Goal: Task Accomplishment & Management: Use online tool/utility

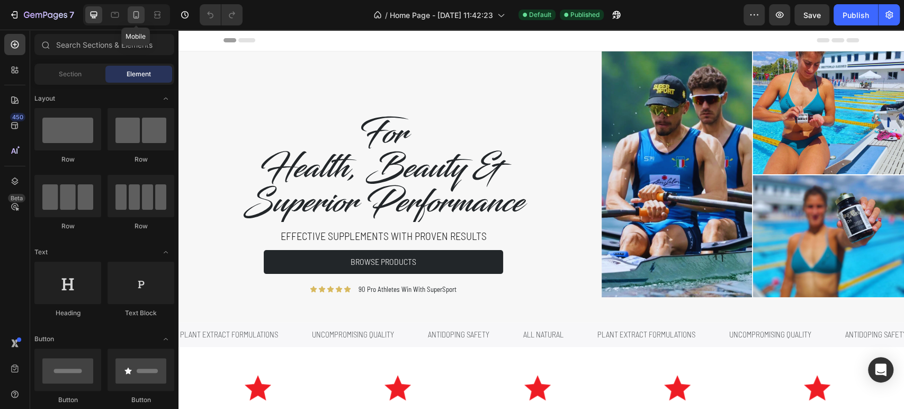
click at [141, 17] on div at bounding box center [136, 14] width 17 height 17
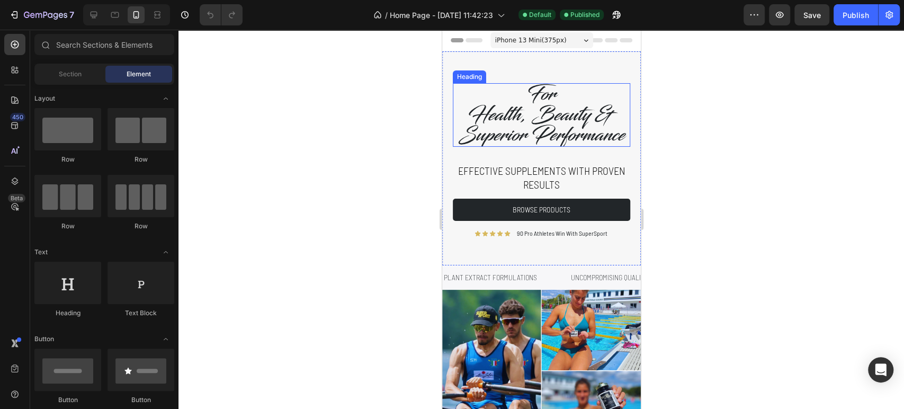
click at [548, 135] on h2 "For Health, Beauty & Superior Performance" at bounding box center [540, 115] width 177 height 64
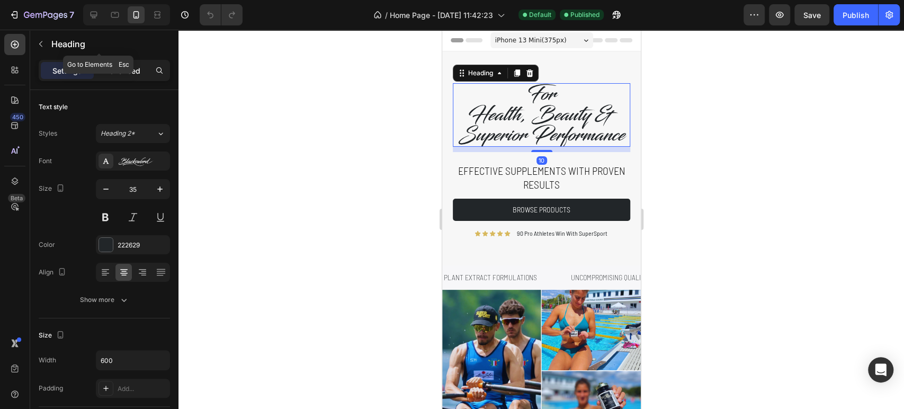
click at [129, 63] on div "Advanced" at bounding box center [122, 70] width 53 height 17
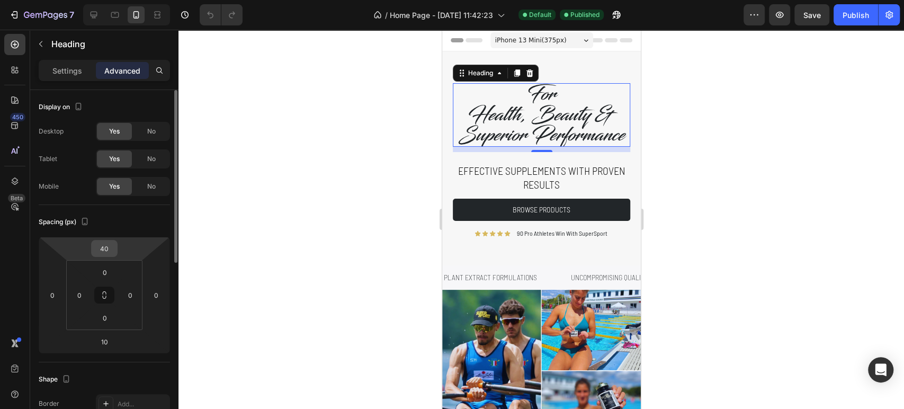
click at [109, 255] on input "40" at bounding box center [104, 249] width 21 height 16
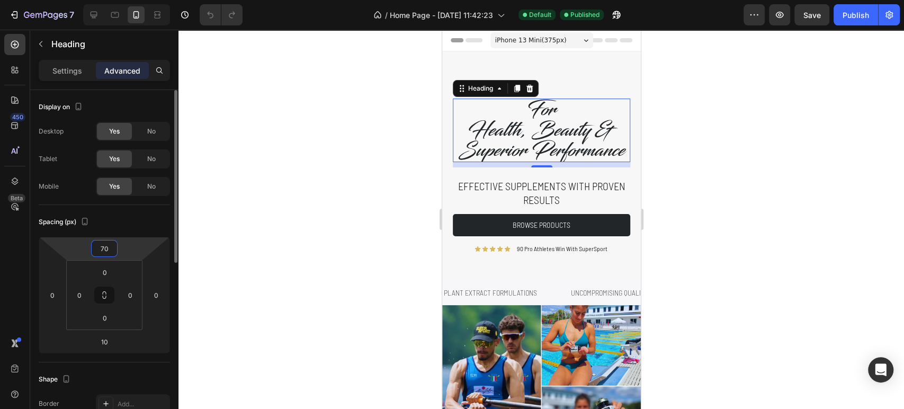
type input "71"
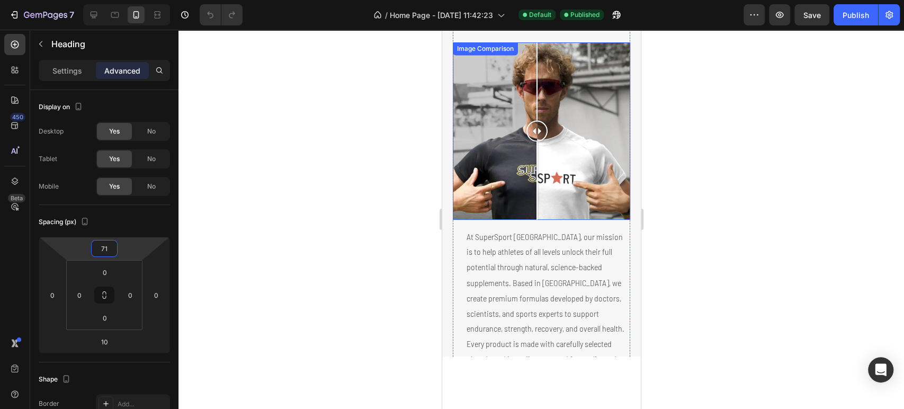
scroll to position [924, 0]
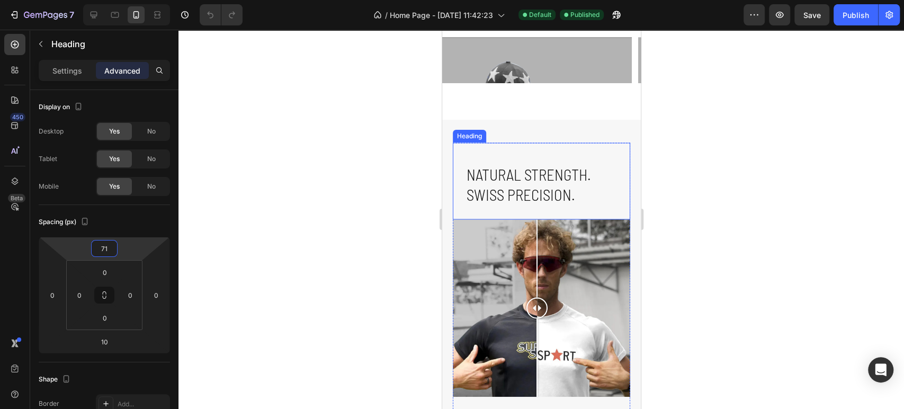
click at [556, 202] on h2 "Natural Strength. Swiss Precision." at bounding box center [547, 185] width 165 height 42
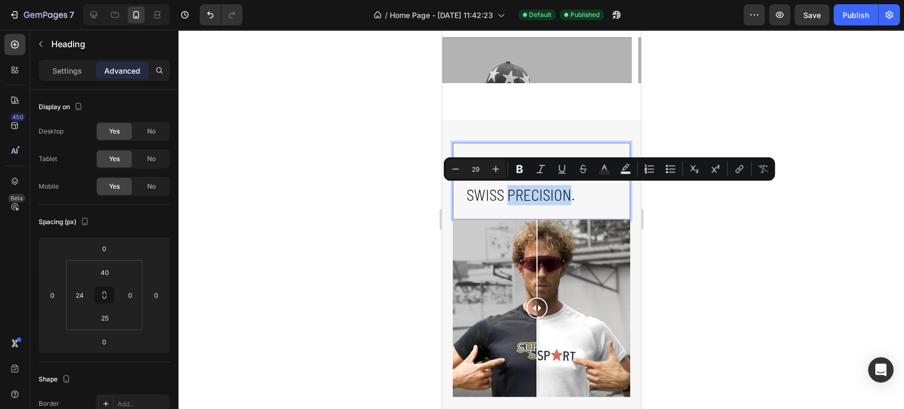
scroll to position [1170, 0]
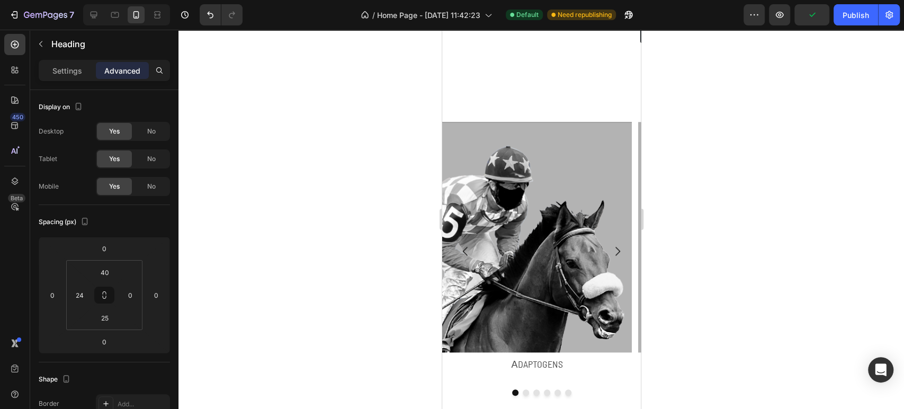
scroll to position [640, 0]
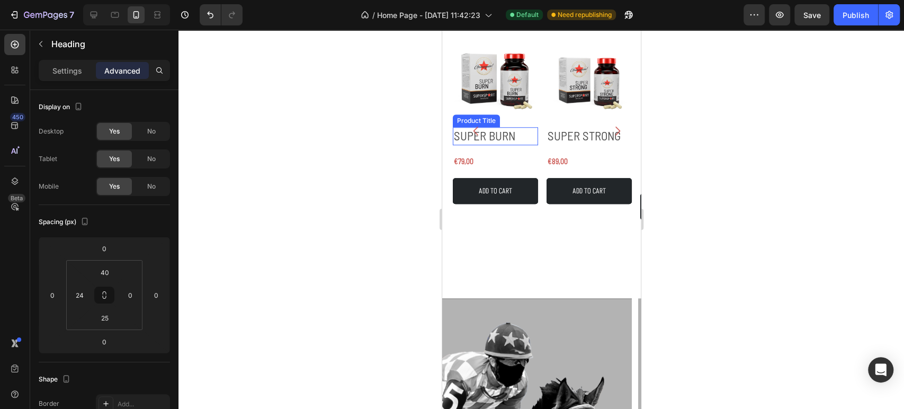
click at [509, 138] on h2 "SUPER BURN" at bounding box center [494, 136] width 85 height 18
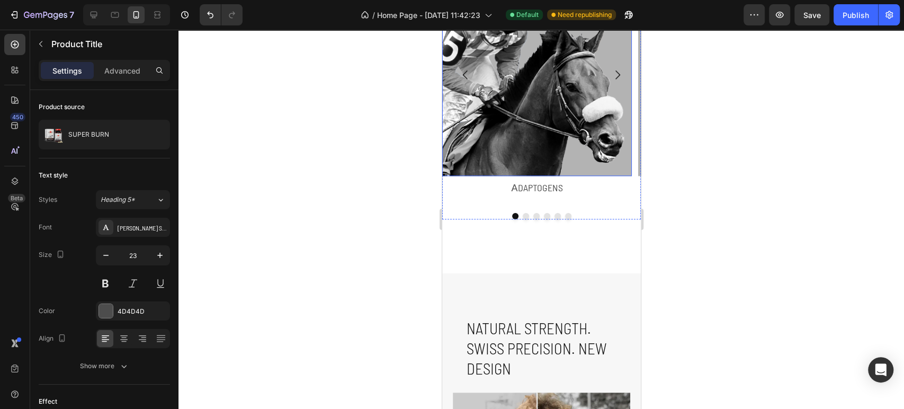
scroll to position [1170, 0]
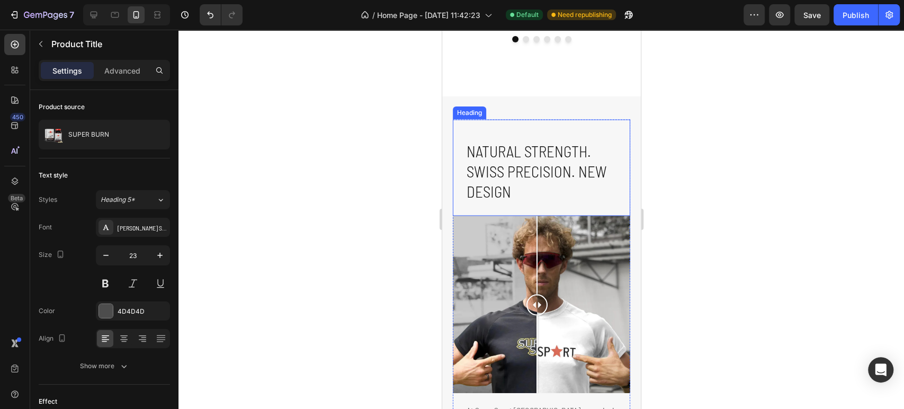
click at [529, 189] on h2 "Natural Strength. Swiss Precision. NEW DESIGN" at bounding box center [547, 171] width 165 height 62
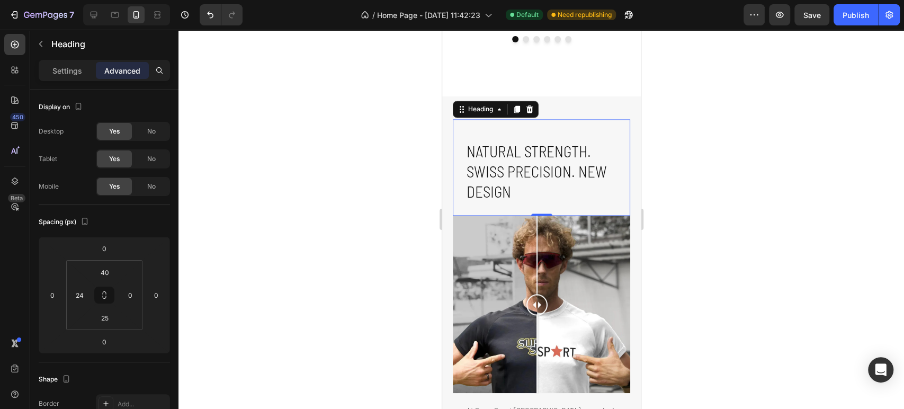
click at [510, 163] on h2 "Natural Strength. Swiss Precision. NEW DESIGN" at bounding box center [547, 171] width 165 height 62
click at [68, 66] on p "Settings" at bounding box center [67, 70] width 30 height 11
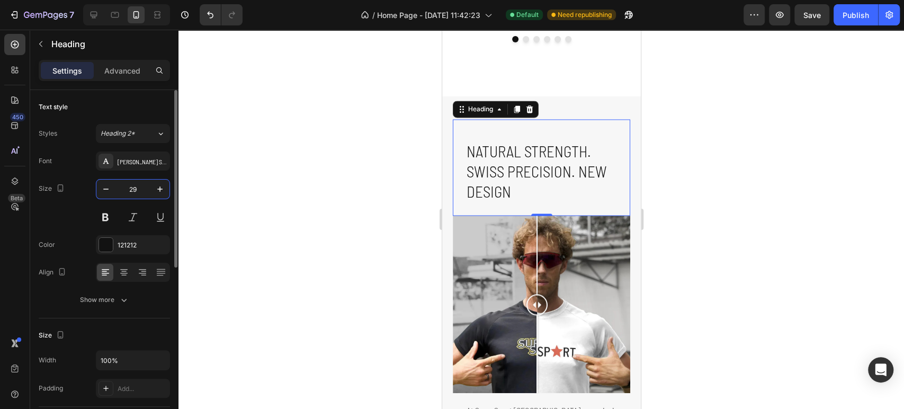
click at [134, 189] on input "29" at bounding box center [133, 189] width 35 height 19
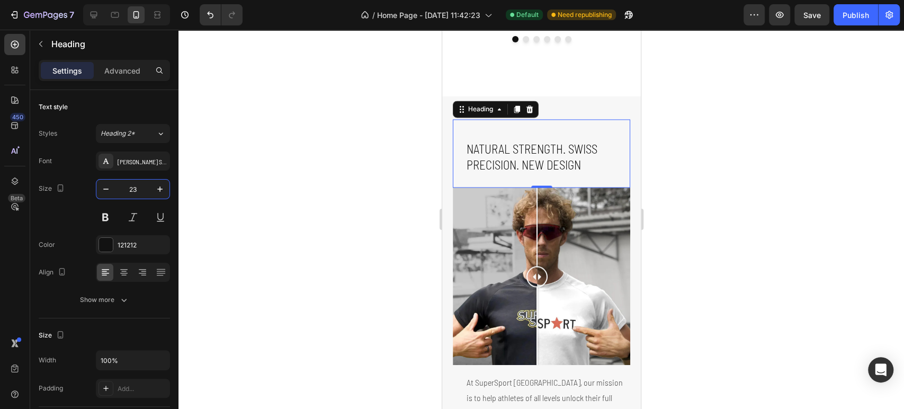
type input "23"
click at [269, 191] on div at bounding box center [542, 219] width 726 height 379
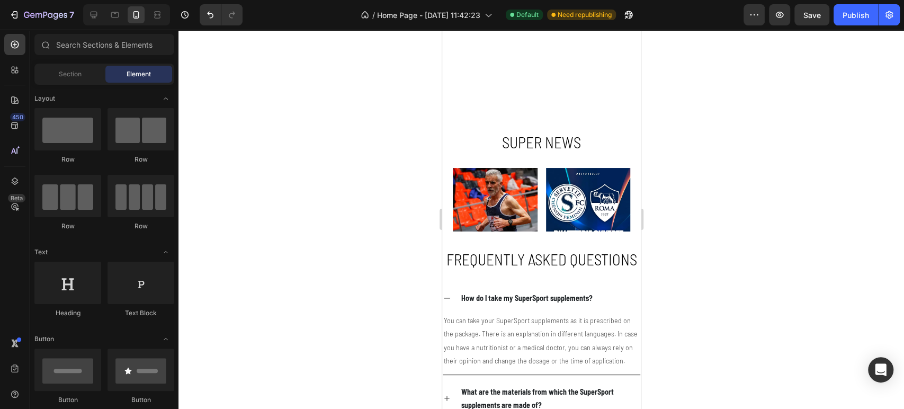
scroll to position [2641, 0]
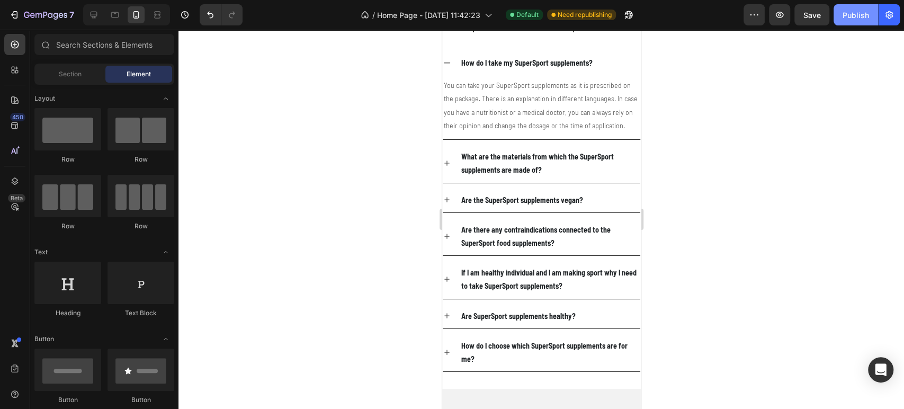
click at [849, 19] on div "Publish" at bounding box center [856, 15] width 26 height 11
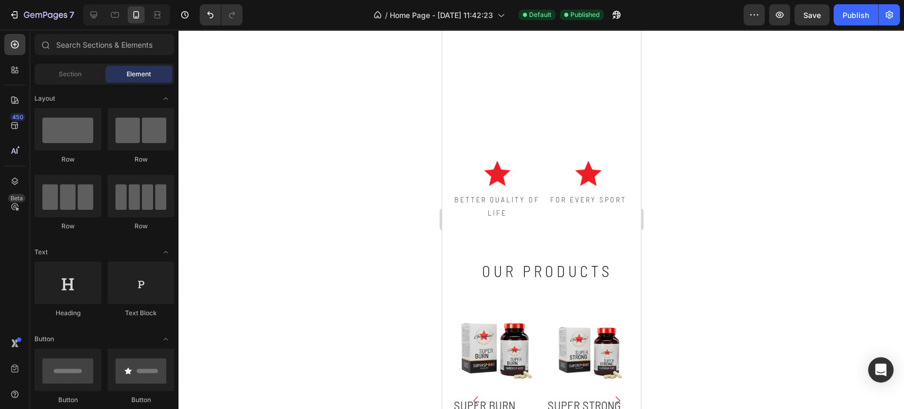
scroll to position [612, 0]
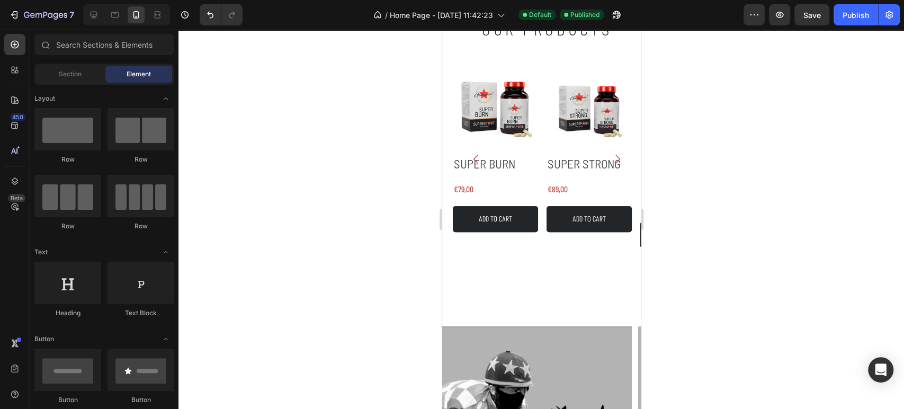
drag, startPoint x: 776, startPoint y: 247, endPoint x: 587, endPoint y: 20, distance: 295.8
click at [776, 247] on div at bounding box center [542, 219] width 726 height 379
